Goal: Transaction & Acquisition: Purchase product/service

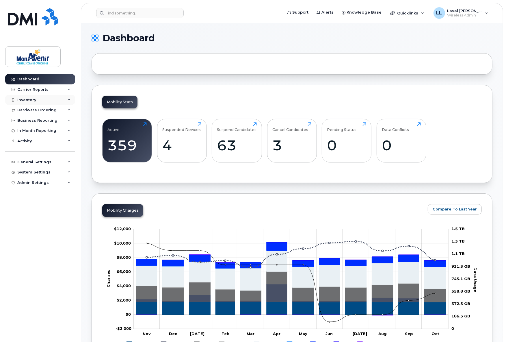
click at [29, 99] on div "Inventory" at bounding box center [26, 100] width 19 height 5
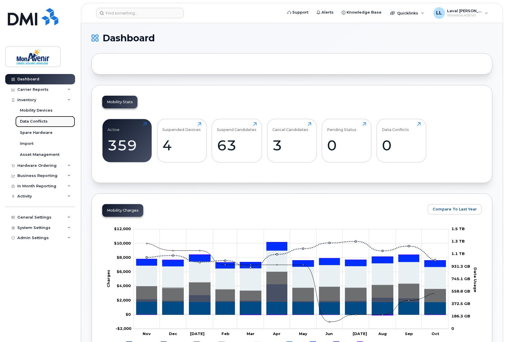
click at [35, 119] on div "Data Conflicts" at bounding box center [34, 121] width 28 height 5
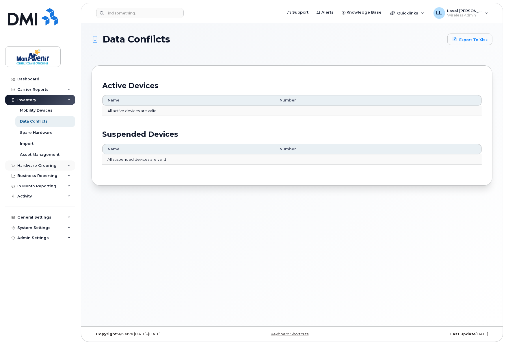
click at [36, 164] on div "Hardware Ordering" at bounding box center [36, 165] width 39 height 5
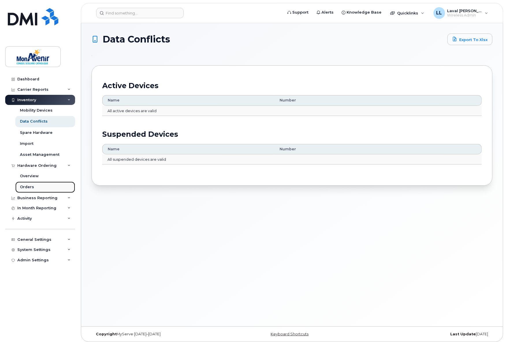
click at [27, 185] on div "Orders" at bounding box center [27, 186] width 14 height 5
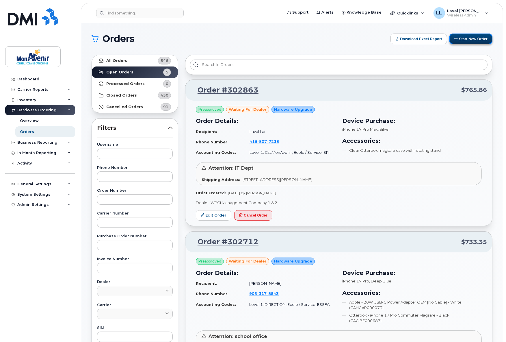
click at [467, 38] on button "Start New Order" at bounding box center [471, 39] width 43 height 11
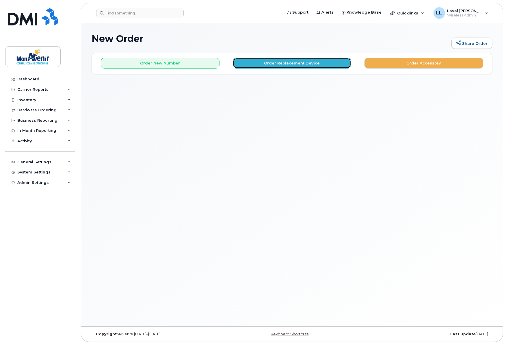
click at [273, 65] on button "Order Replacement Device" at bounding box center [292, 63] width 119 height 11
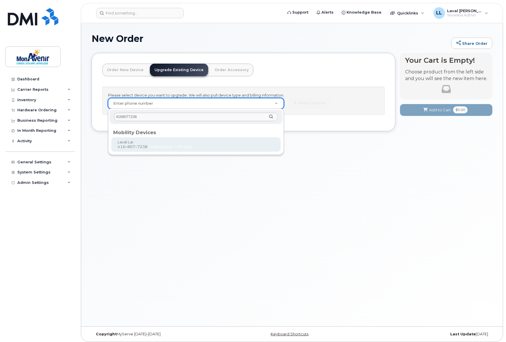
type input "4168077238"
type input "319035"
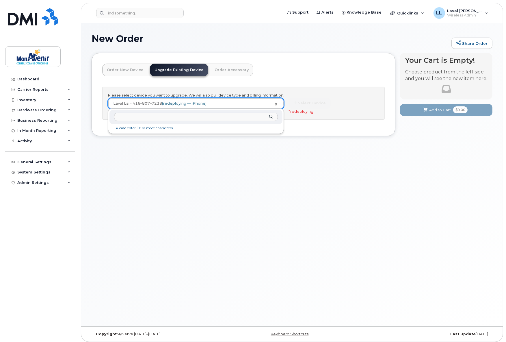
click at [160, 129] on li "Please enter 10 or more characters" at bounding box center [196, 128] width 171 height 6
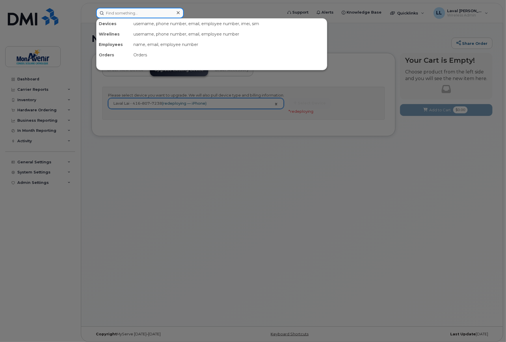
click at [121, 12] on input at bounding box center [140, 13] width 88 height 10
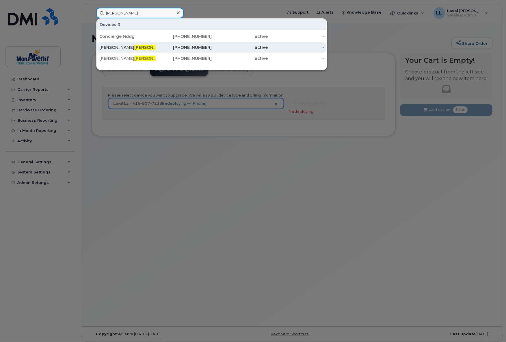
type input "fortin"
click at [134, 45] on span "Fortin" at bounding box center [151, 47] width 35 height 5
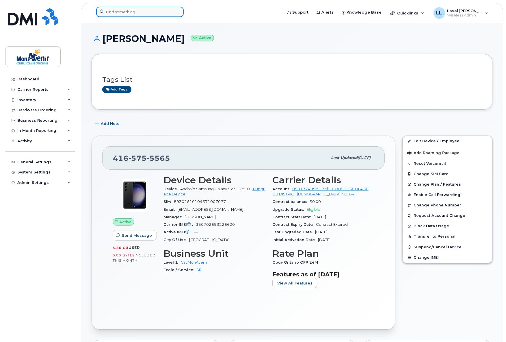
click at [132, 12] on input at bounding box center [140, 12] width 88 height 10
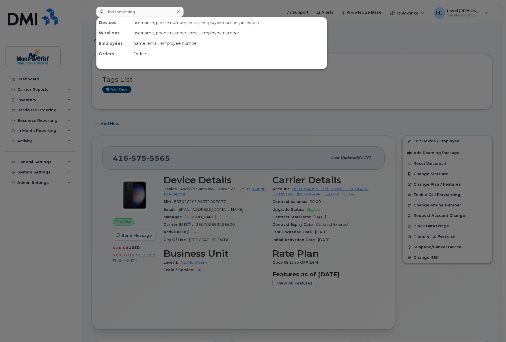
click at [174, 136] on div at bounding box center [253, 171] width 506 height 342
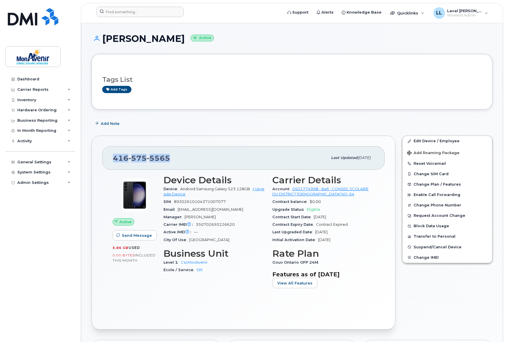
drag, startPoint x: 169, startPoint y: 158, endPoint x: 113, endPoint y: 158, distance: 56.0
click at [113, 158] on div "416 575 5565" at bounding box center [220, 158] width 215 height 12
copy span "416 575 5565"
click at [236, 240] on div "City Of Use Toronto" at bounding box center [215, 240] width 102 height 8
click at [350, 222] on div "Contract Expiry Date Contract Expired" at bounding box center [323, 225] width 102 height 8
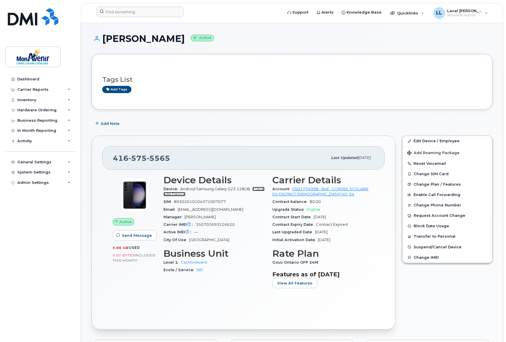
click at [262, 188] on link "+ Upgrade Device" at bounding box center [214, 192] width 101 height 10
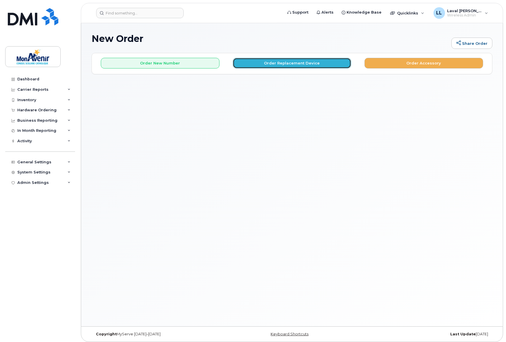
click at [279, 65] on button "Order Replacement Device" at bounding box center [292, 63] width 119 height 11
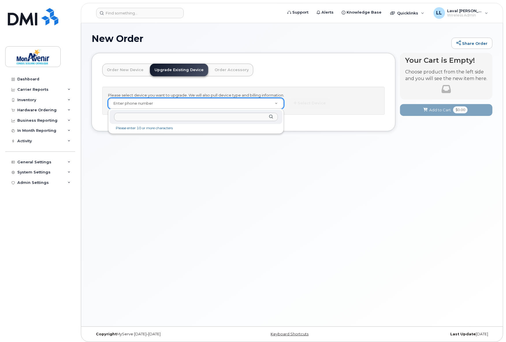
click at [164, 131] on div "Please enter 10 or more characters" at bounding box center [196, 121] width 176 height 25
drag, startPoint x: 162, startPoint y: 128, endPoint x: 160, endPoint y: 126, distance: 3.5
click at [162, 128] on li "Please enter 10 or more characters" at bounding box center [196, 128] width 171 height 6
click at [147, 117] on input "text" at bounding box center [196, 117] width 164 height 8
paste input "4165755565"
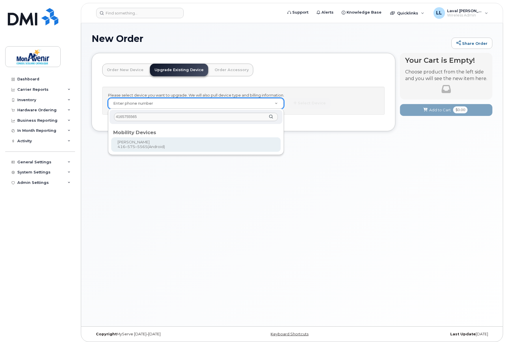
type input "4165755565"
type input "319020"
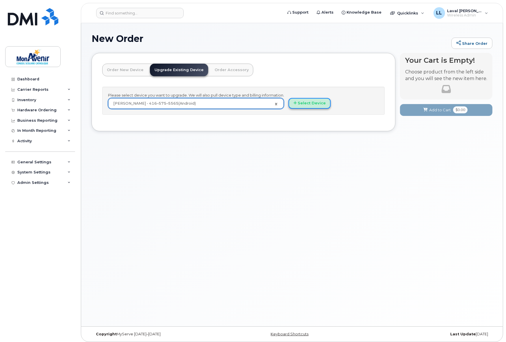
click at [304, 104] on button "Select Device" at bounding box center [310, 103] width 42 height 11
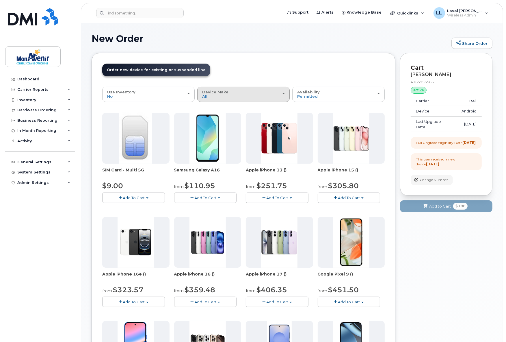
click at [221, 91] on span "Device Make" at bounding box center [215, 92] width 26 height 5
click at [214, 120] on label "Android" at bounding box center [210, 119] width 23 height 7
click at [0, 0] on input "Android" at bounding box center [0, 0] width 0 height 0
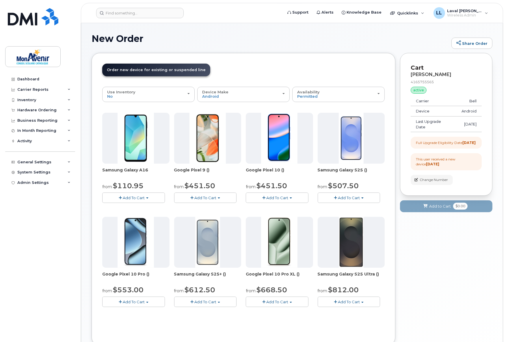
click at [285, 199] on span "Add To Cart" at bounding box center [277, 197] width 22 height 5
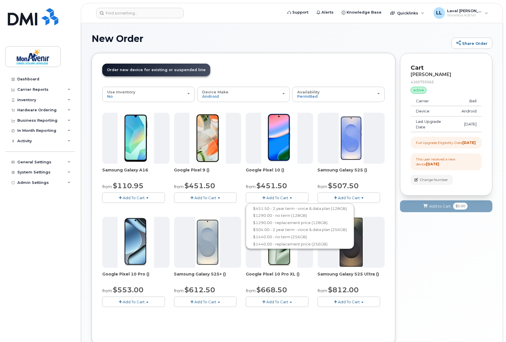
click at [76, 274] on div "Dashboard Carrier Reports Monthly Billing Data Pooling Average Costing Accounti…" at bounding box center [40, 203] width 71 height 259
